Goal: Check status

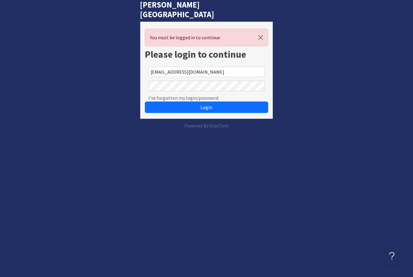
click at [206, 102] on button "Login" at bounding box center [206, 107] width 123 height 11
click at [240, 102] on button "Login" at bounding box center [206, 107] width 123 height 11
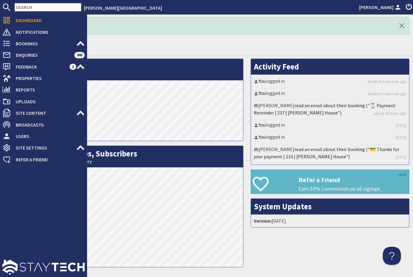
click at [8, 43] on icon at bounding box center [6, 43] width 8 height 8
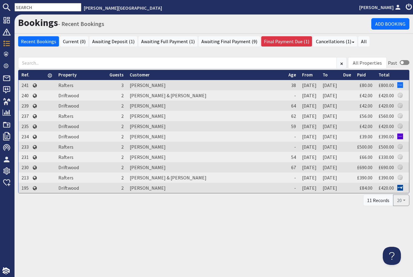
click at [154, 178] on td "[PERSON_NAME] & [PERSON_NAME]" at bounding box center [206, 178] width 159 height 10
